Goal: Share content: Share content

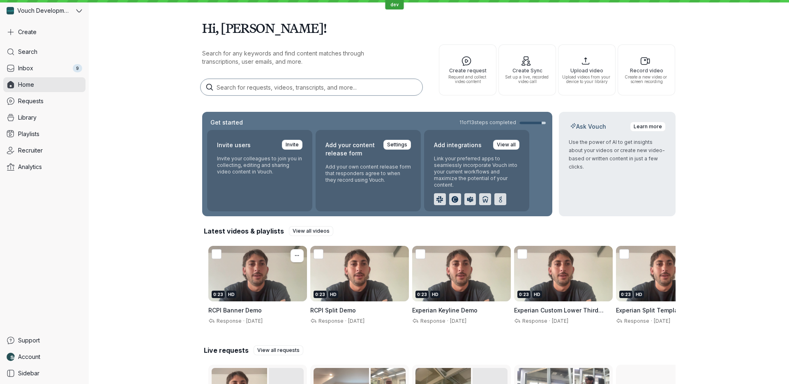
click at [248, 277] on div "0:23 HD" at bounding box center [257, 273] width 99 height 55
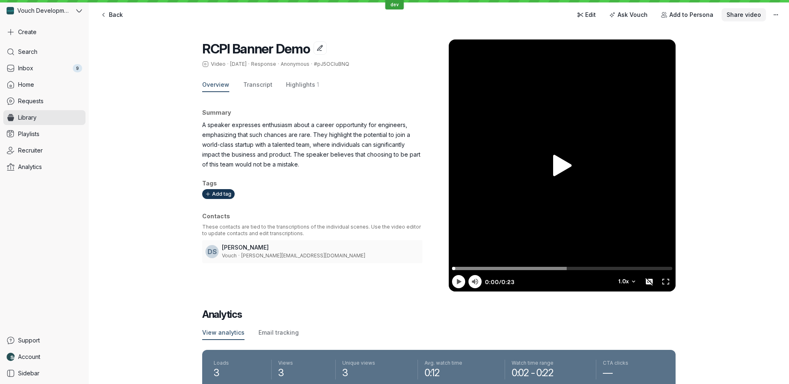
click at [740, 19] on button "Share video" at bounding box center [743, 14] width 44 height 13
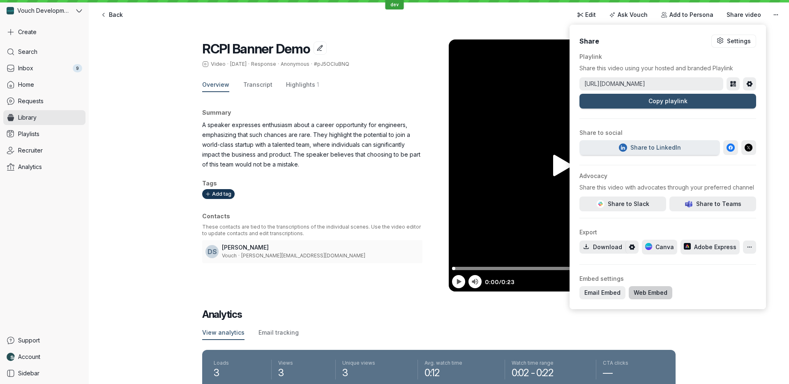
click at [633, 294] on span "Web Embed" at bounding box center [650, 292] width 34 height 8
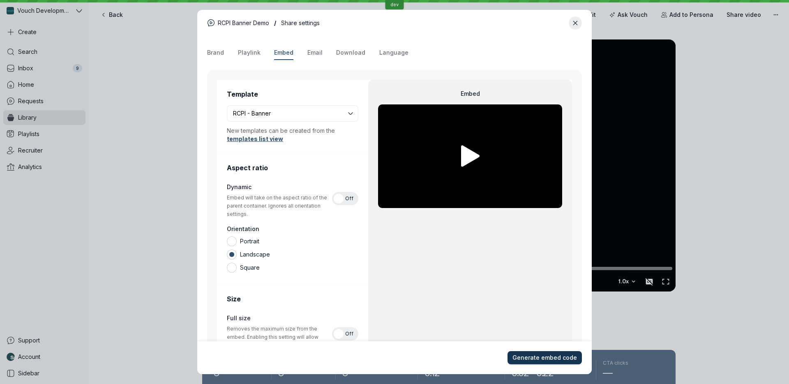
click at [544, 357] on span "Generate embed code" at bounding box center [544, 357] width 64 height 8
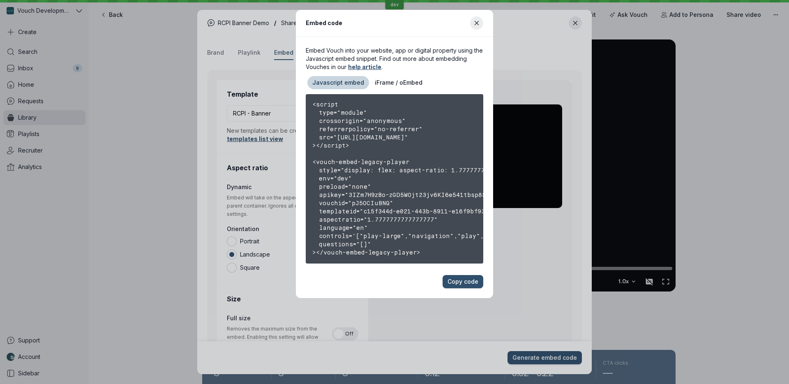
click at [366, 192] on div "<script type="module" crossorigin="anonymous" referrerpolicy="no-referrer" src=…" at bounding box center [394, 178] width 177 height 169
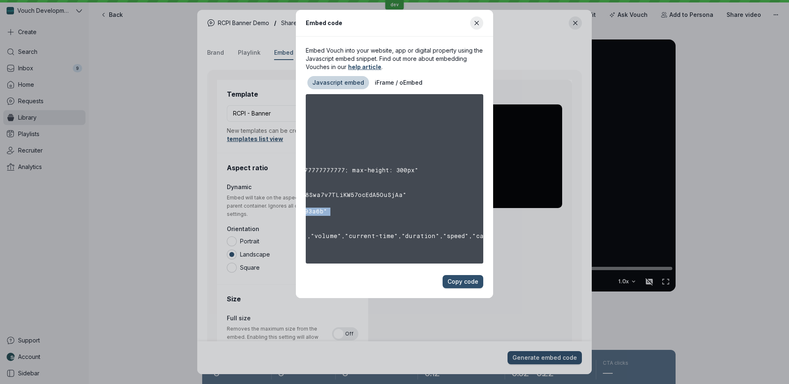
scroll to position [0, 240]
drag, startPoint x: 366, startPoint y: 192, endPoint x: 332, endPoint y: 195, distance: 34.7
click at [332, 195] on div "<script type="module" crossorigin="anonymous" referrerpolicy="no-referrer" src=…" at bounding box center [394, 178] width 177 height 169
copy div "3IZm7H9zBo-zGD5WOjt23jv6KI6e541tbsp8Swa7v7TLiKW57ocEdA5OuSjAa"
click at [83, 117] on div "Embed code Embed Vouch into your website, app or digital property using the Jav…" at bounding box center [394, 154] width 769 height 288
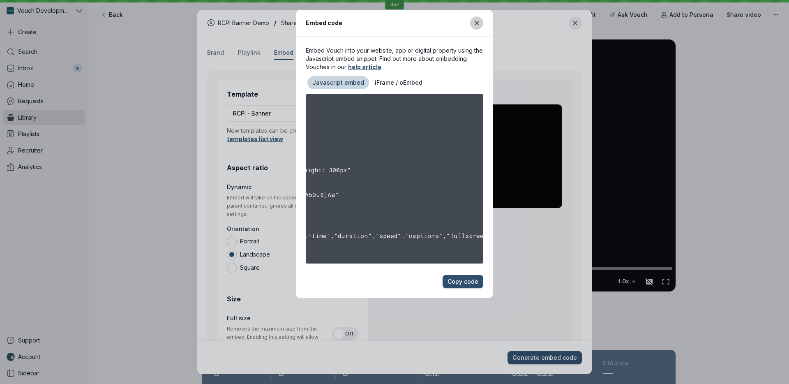
click at [471, 19] on button "Close modal" at bounding box center [476, 22] width 13 height 13
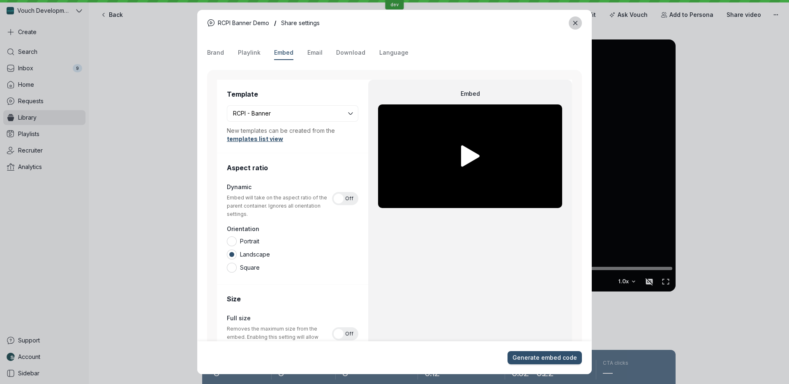
click at [577, 22] on icon "Close modal" at bounding box center [575, 23] width 7 height 7
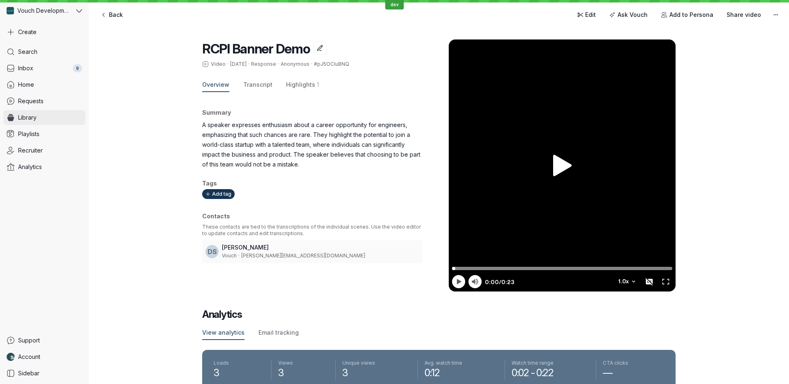
click at [61, 119] on link "Library" at bounding box center [44, 117] width 82 height 15
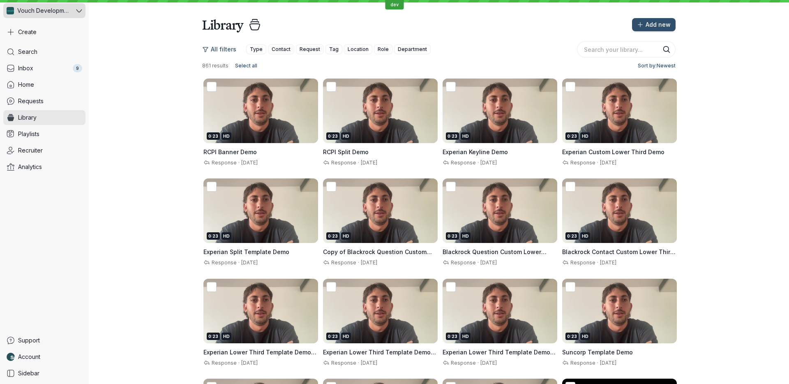
click at [51, 11] on span "Vouch Development Team" at bounding box center [43, 11] width 53 height 8
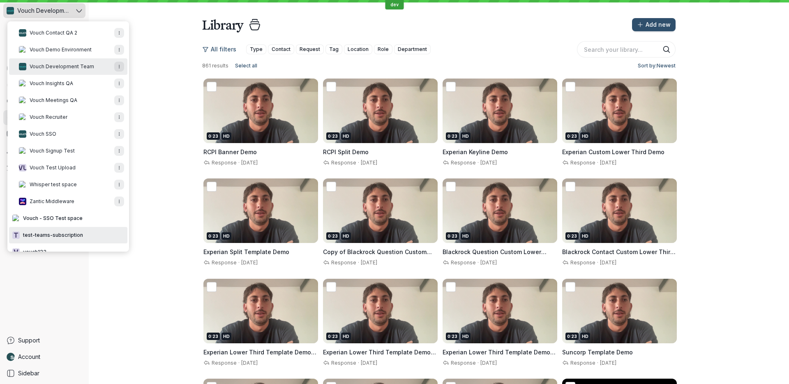
scroll to position [415, 0]
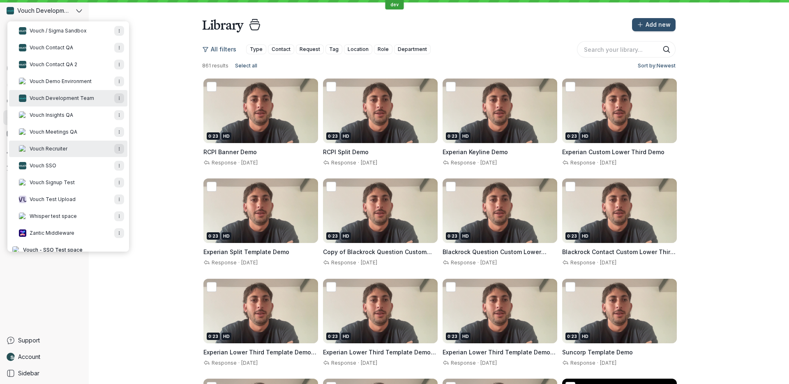
click at [78, 149] on button "Vouch Recruiter" at bounding box center [68, 148] width 118 height 16
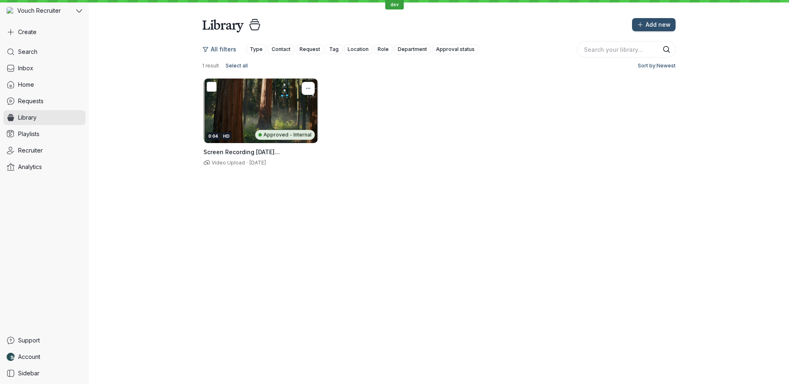
click at [308, 88] on icon "More actions" at bounding box center [308, 88] width 1 height 1
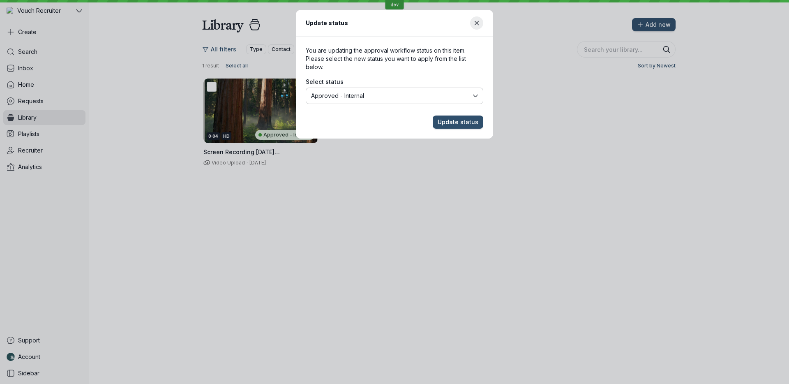
click at [424, 101] on button "Approved - Internal" at bounding box center [394, 95] width 177 height 16
click at [463, 124] on span "Update status" at bounding box center [457, 122] width 41 height 8
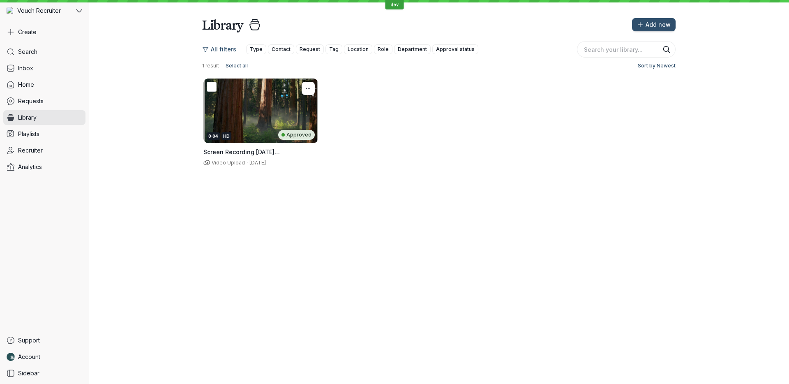
click at [275, 121] on div "0:04 HD Approved" at bounding box center [260, 110] width 115 height 64
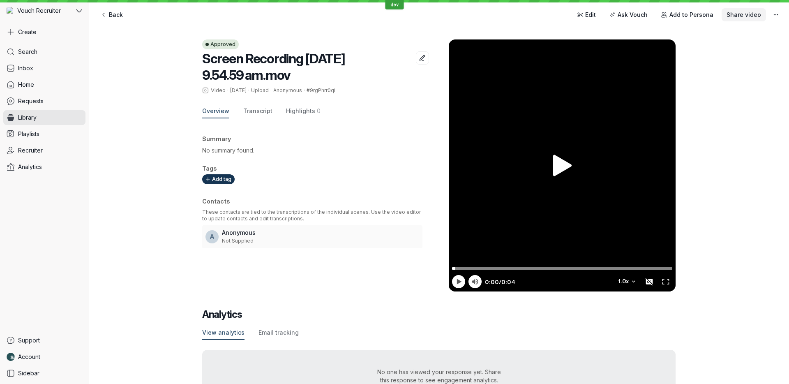
click at [732, 16] on span "Share video" at bounding box center [743, 15] width 34 height 8
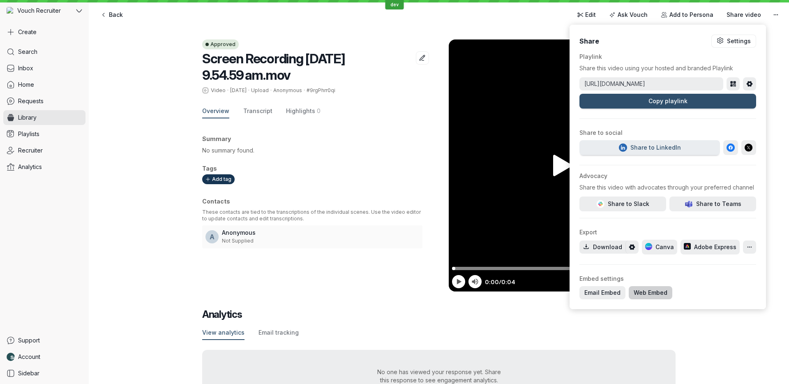
click at [637, 293] on span "Web Embed" at bounding box center [650, 292] width 34 height 8
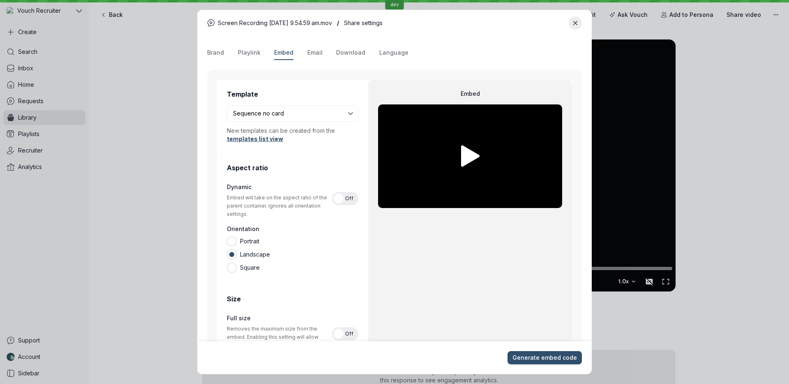
click at [41, 16] on div "Screen Recording [DATE] 9.54.59 am.mov / Share settings Brand Playlink Embed Em…" at bounding box center [394, 192] width 769 height 364
click at [47, 16] on div "Screen Recording [DATE] 9.54.59 am.mov / Share settings Brand Playlink Embed Em…" at bounding box center [394, 192] width 769 height 364
